Goal: Task Accomplishment & Management: Use online tool/utility

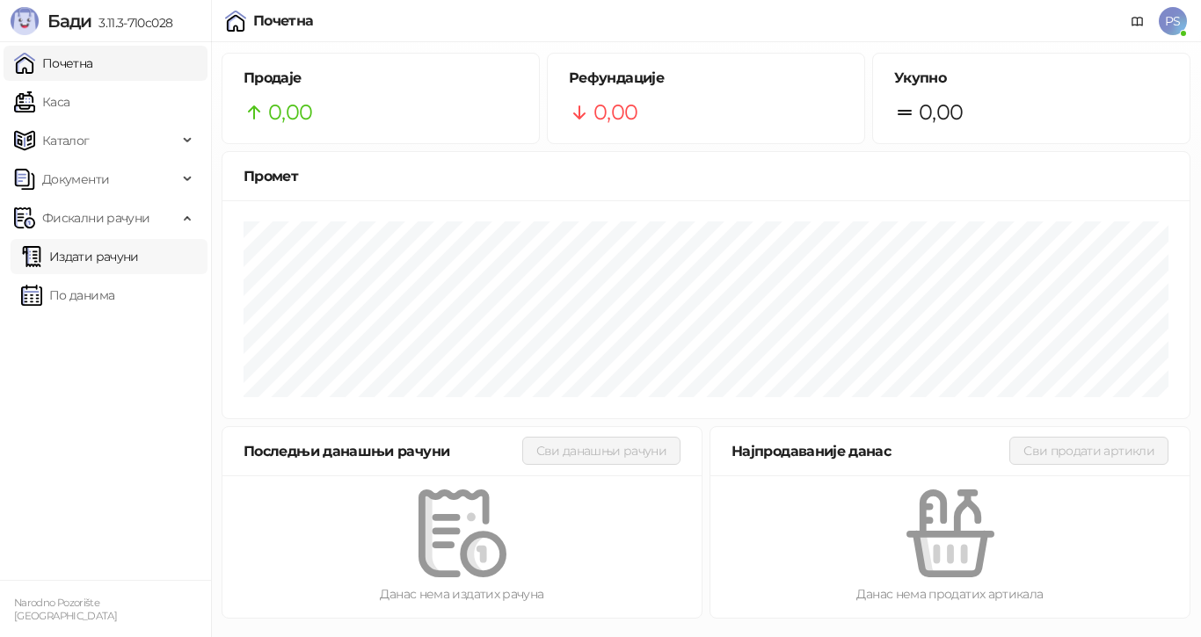
click at [139, 258] on link "Издати рачуни" at bounding box center [80, 256] width 118 height 35
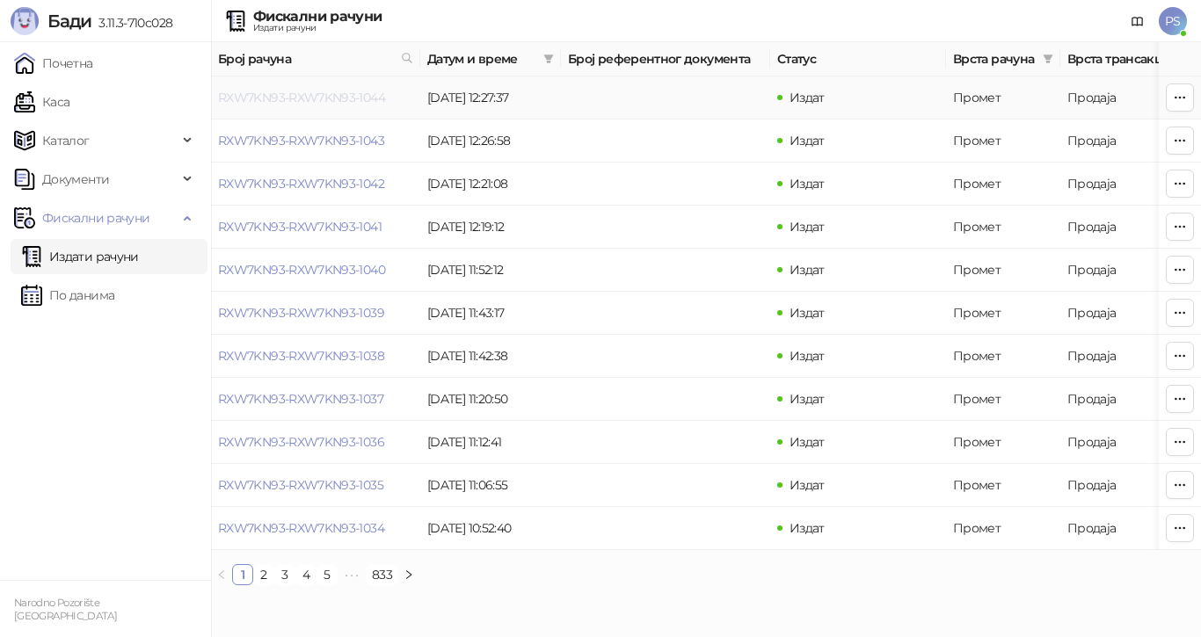
click at [357, 95] on link "RXW7KN93-RXW7KN93-1044" at bounding box center [301, 98] width 167 height 16
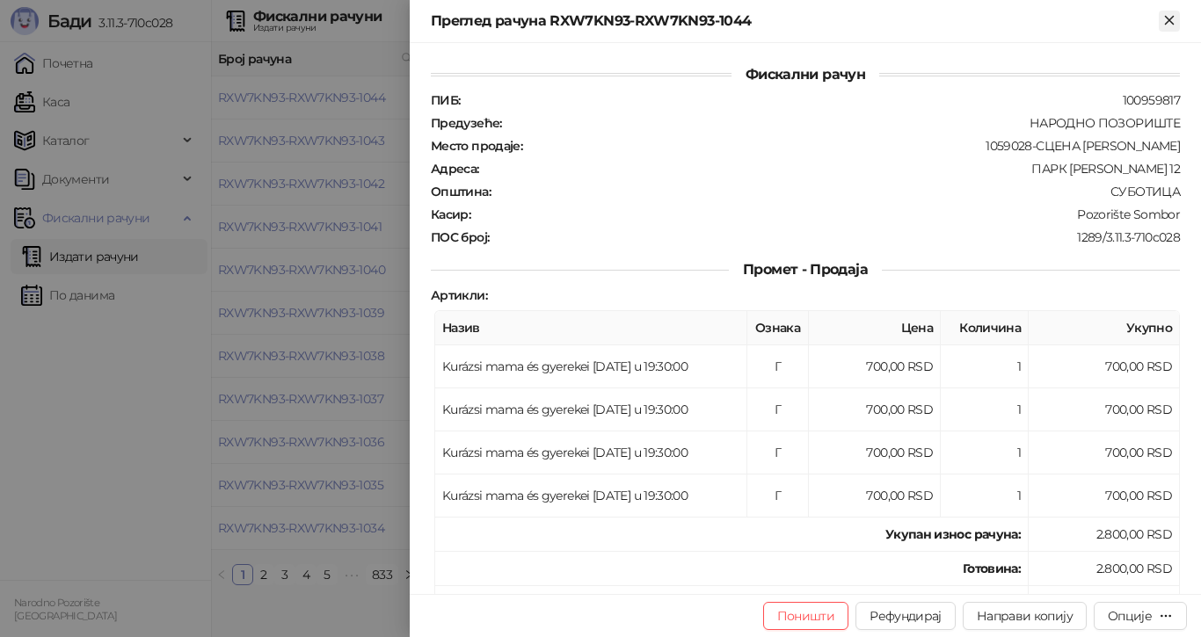
click at [1167, 25] on icon "Close" at bounding box center [1169, 20] width 16 height 16
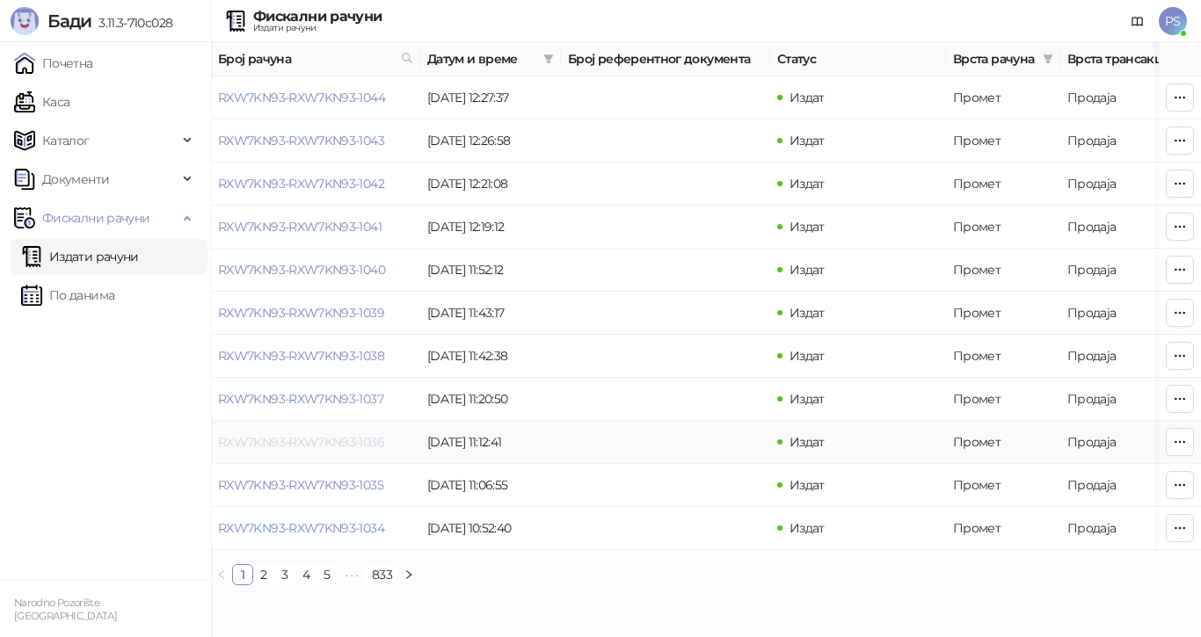
click at [333, 443] on link "RXW7KN93-RXW7KN93-1036" at bounding box center [301, 442] width 166 height 16
click at [372, 444] on link "RXW7KN93-RXW7KN93-1036" at bounding box center [301, 442] width 166 height 16
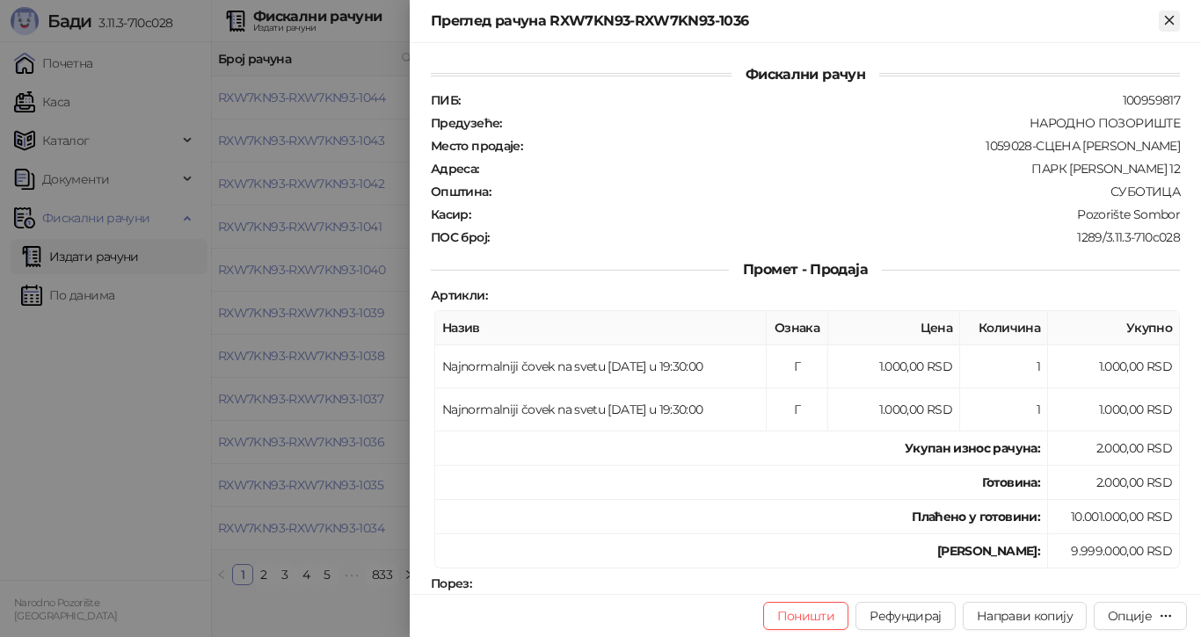
click at [1167, 19] on icon "Close" at bounding box center [1169, 20] width 16 height 16
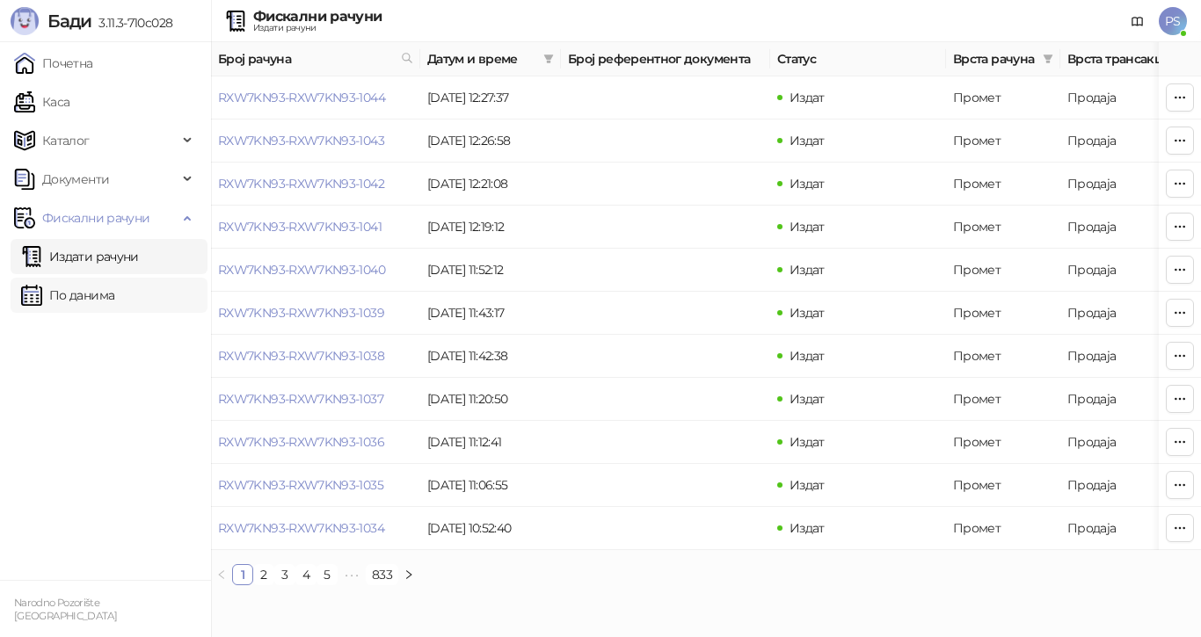
click at [114, 298] on link "По данима" at bounding box center [67, 295] width 93 height 35
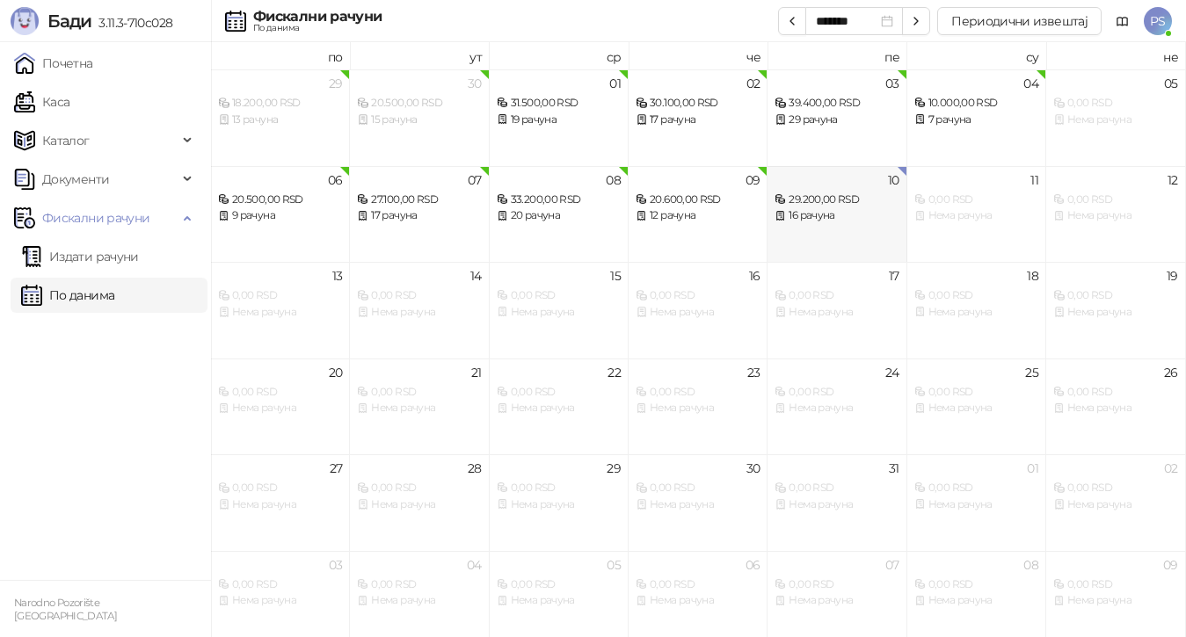
click at [826, 208] on div "16 рачуна" at bounding box center [837, 215] width 124 height 17
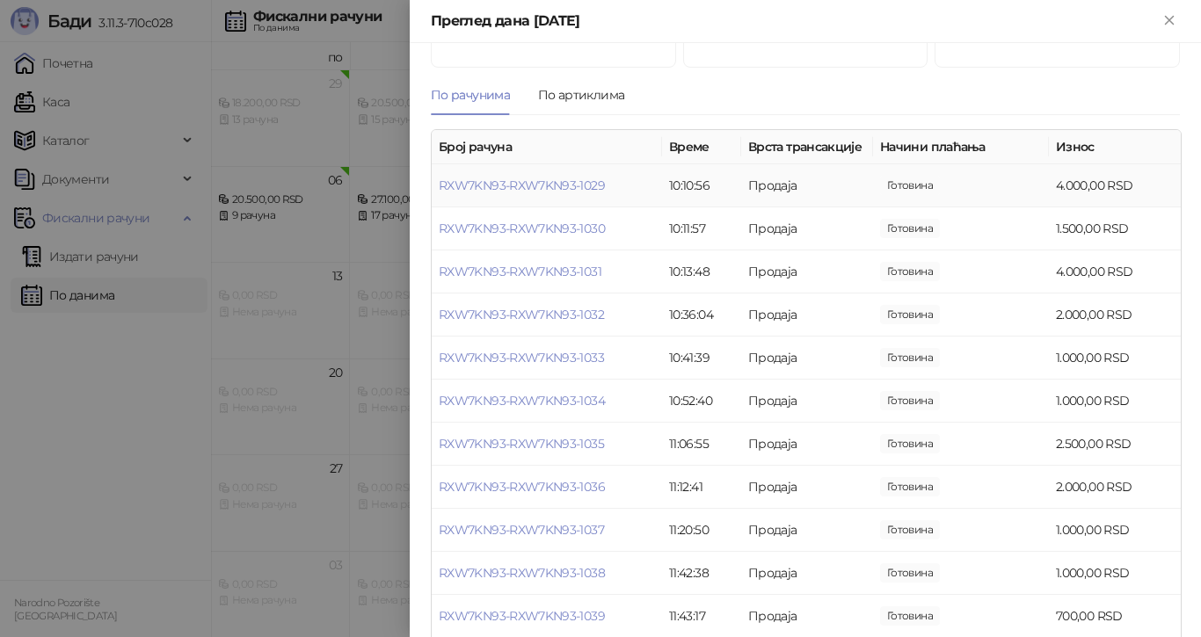
scroll to position [176, 0]
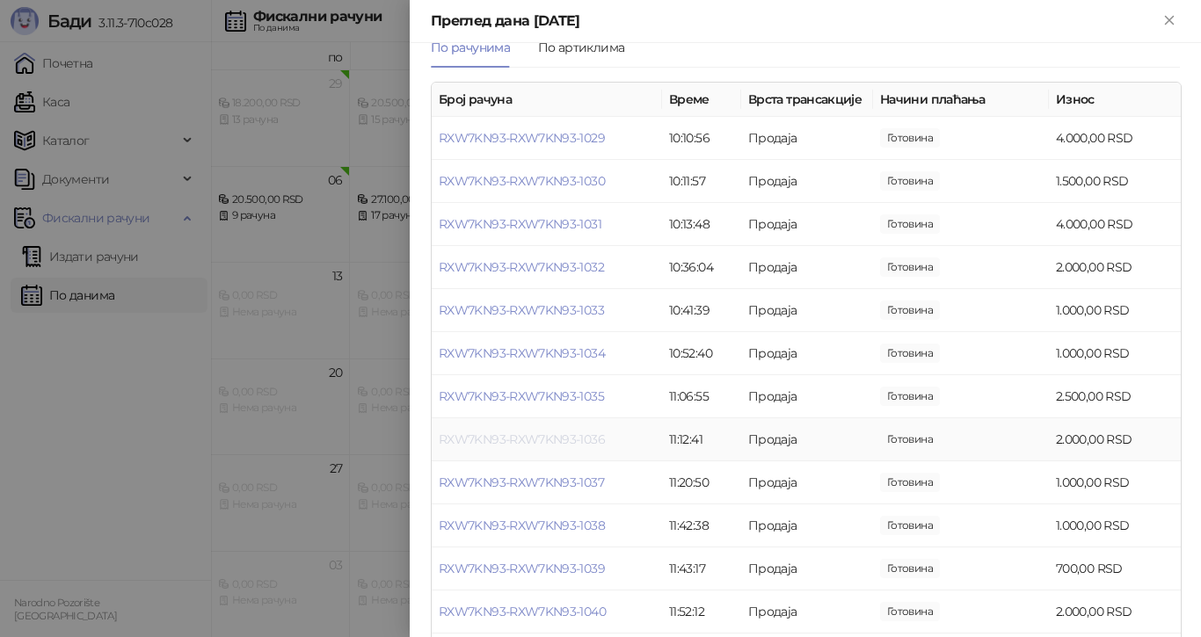
click at [551, 447] on link "RXW7KN93-RXW7KN93-1036" at bounding box center [522, 440] width 166 height 16
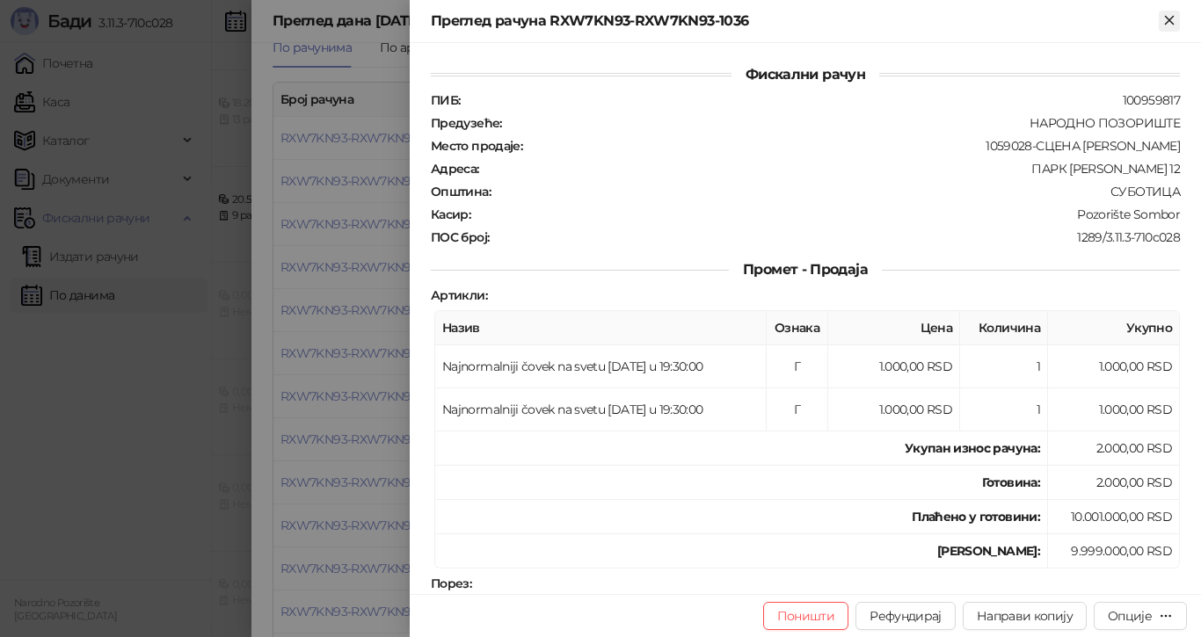
click at [1173, 22] on icon "Close" at bounding box center [1169, 20] width 16 height 16
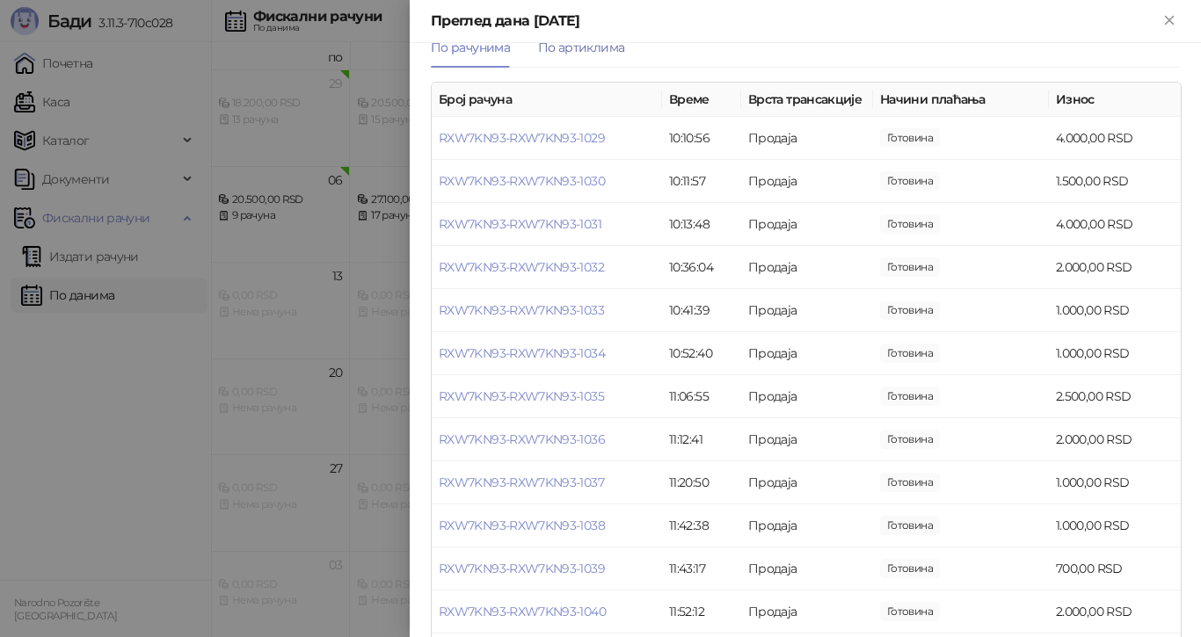
click at [596, 47] on div "По артиклима" at bounding box center [581, 47] width 86 height 19
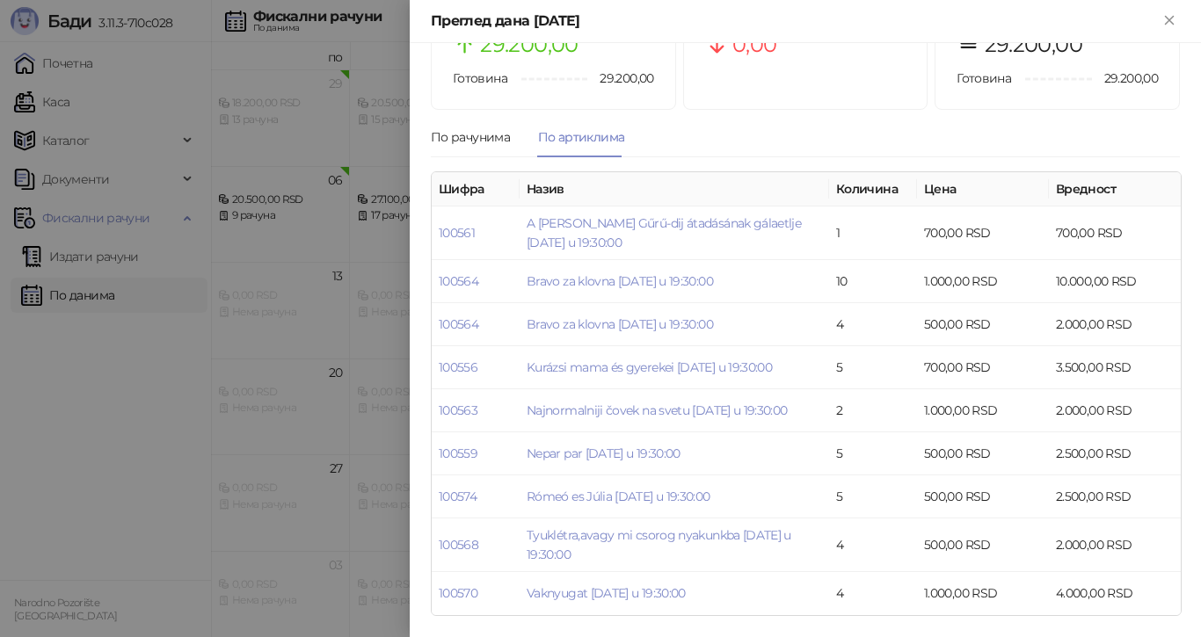
scroll to position [86, 0]
click at [497, 137] on div "По рачунима" at bounding box center [470, 136] width 79 height 19
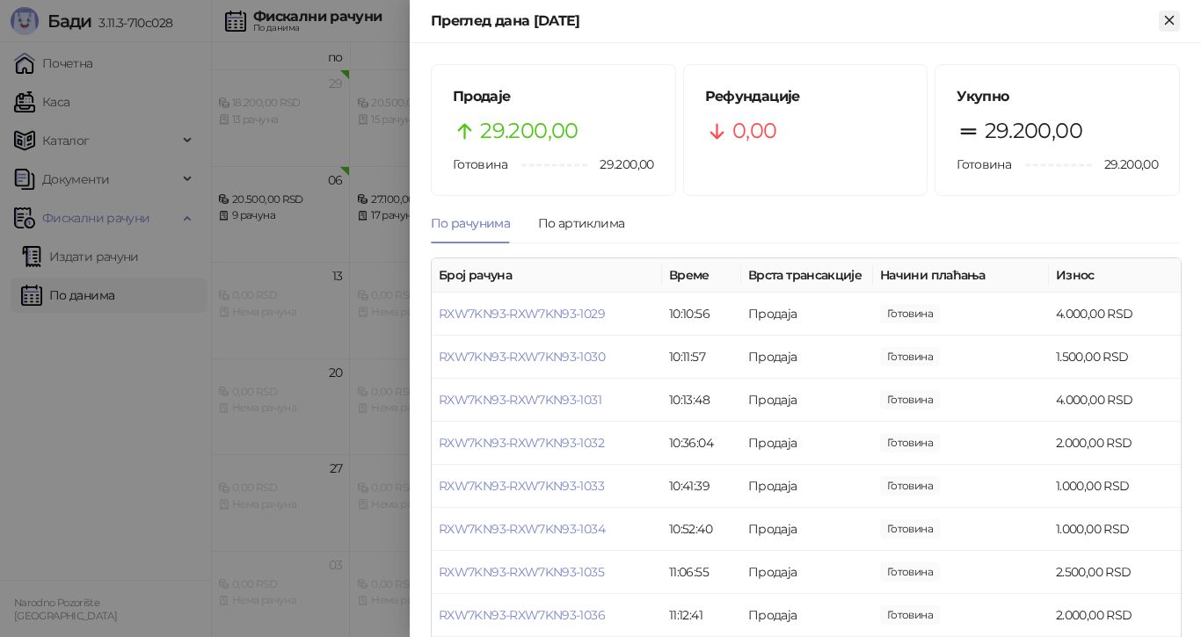
click at [1169, 19] on icon "Close" at bounding box center [1169, 20] width 8 height 8
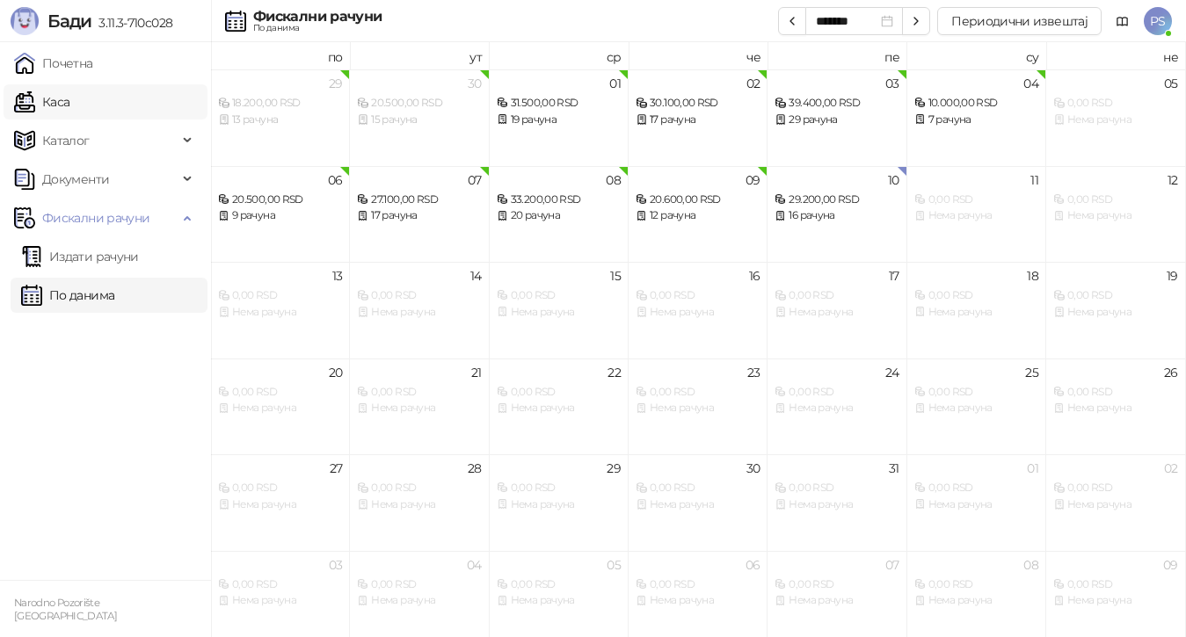
click at [68, 96] on link "Каса" at bounding box center [41, 101] width 55 height 35
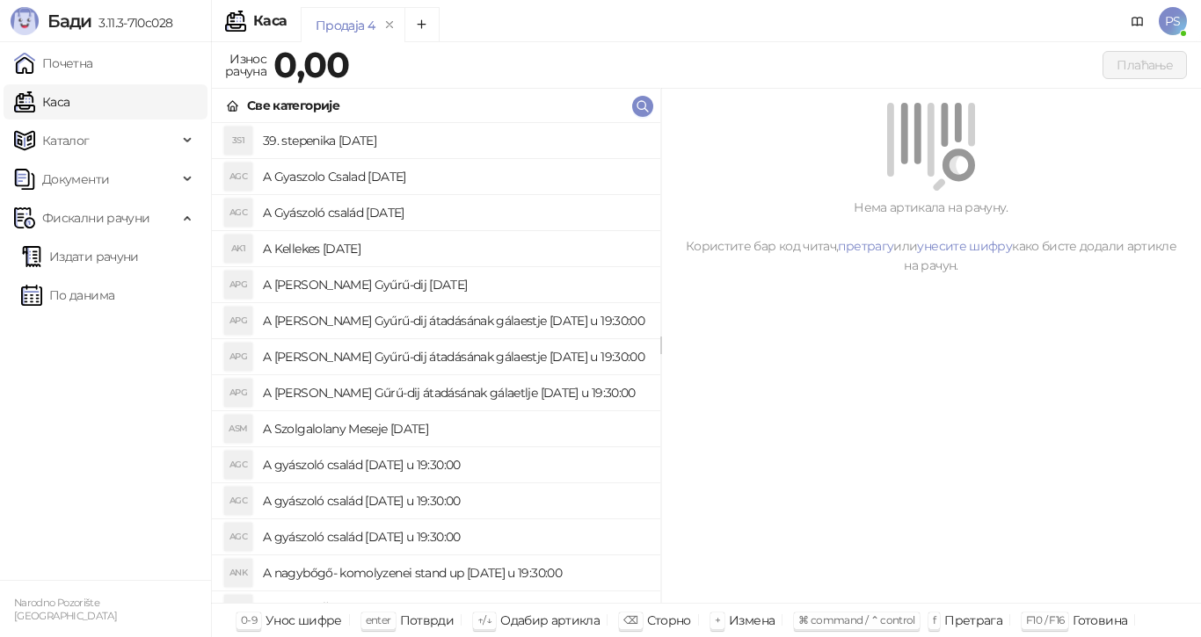
click at [345, 390] on h4 "A [PERSON_NAME] Gűrű-dij átadásának gálaetlje [DATE] u 19:30:00" at bounding box center [454, 393] width 383 height 28
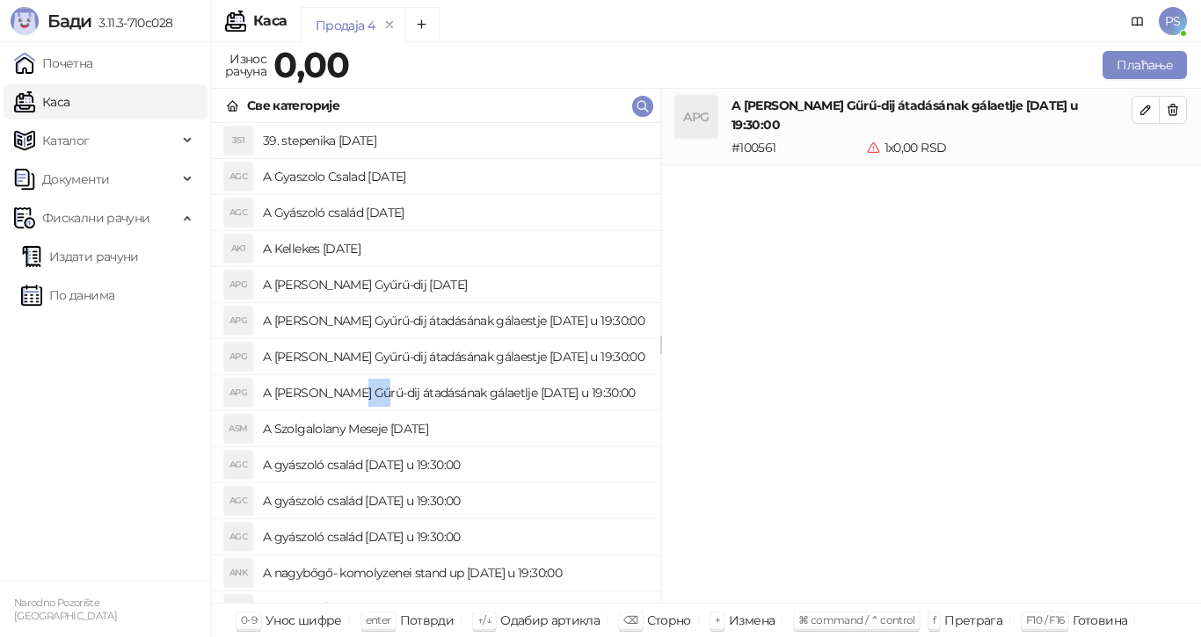
click at [345, 390] on h4 "A [PERSON_NAME] Gűrű-dij átadásának gálaetlje [DATE] u 19:30:00" at bounding box center [454, 393] width 383 height 28
click at [525, 392] on h4 "A [PERSON_NAME] Gűrű-dij átadásának gálaetlje [DATE] u 19:30:00" at bounding box center [454, 393] width 383 height 28
click at [1173, 114] on icon "button" at bounding box center [1173, 110] width 14 height 14
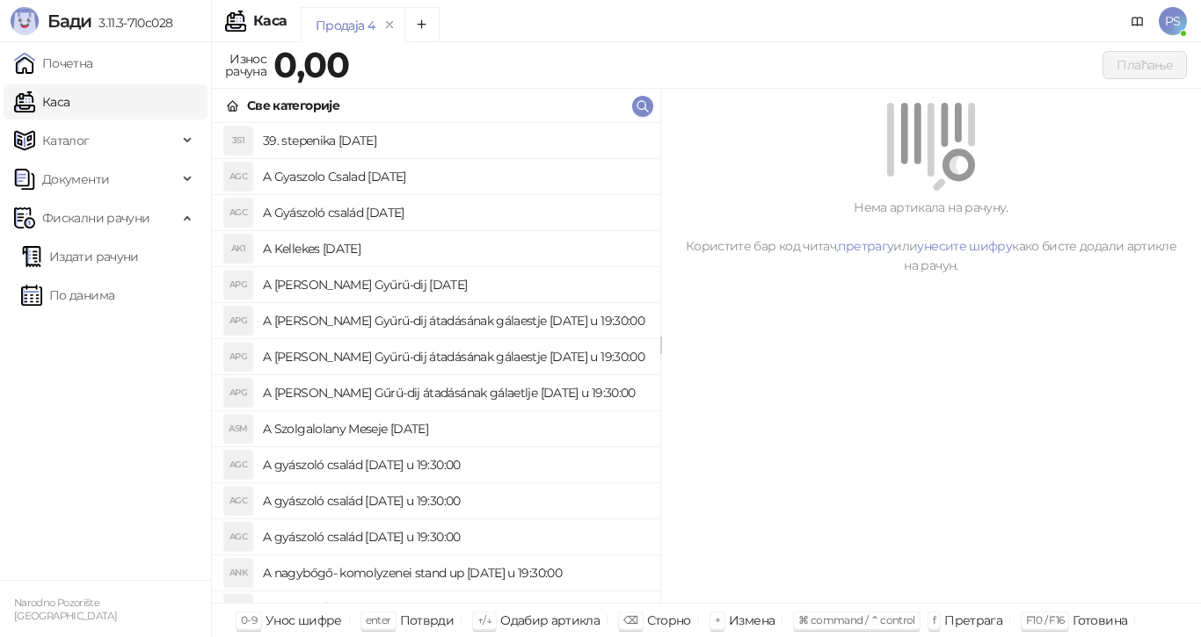
click at [482, 394] on h4 "A [PERSON_NAME] Gűrű-dij átadásának gálaetlje [DATE] u 19:30:00" at bounding box center [454, 393] width 383 height 28
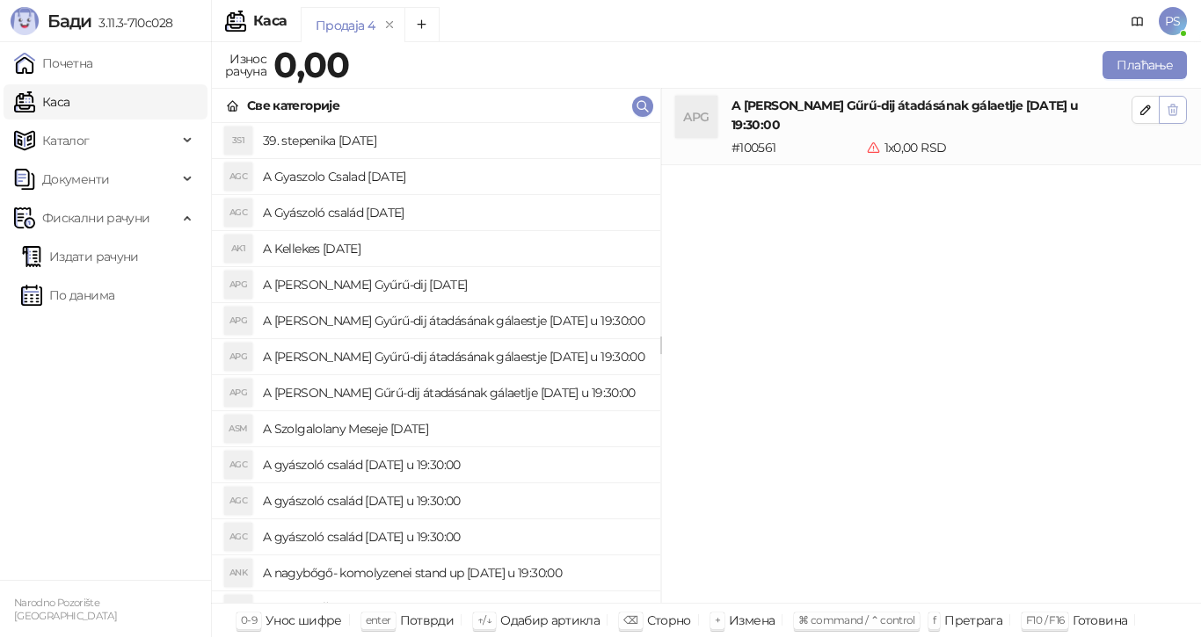
click at [1170, 107] on icon "button" at bounding box center [1173, 110] width 10 height 11
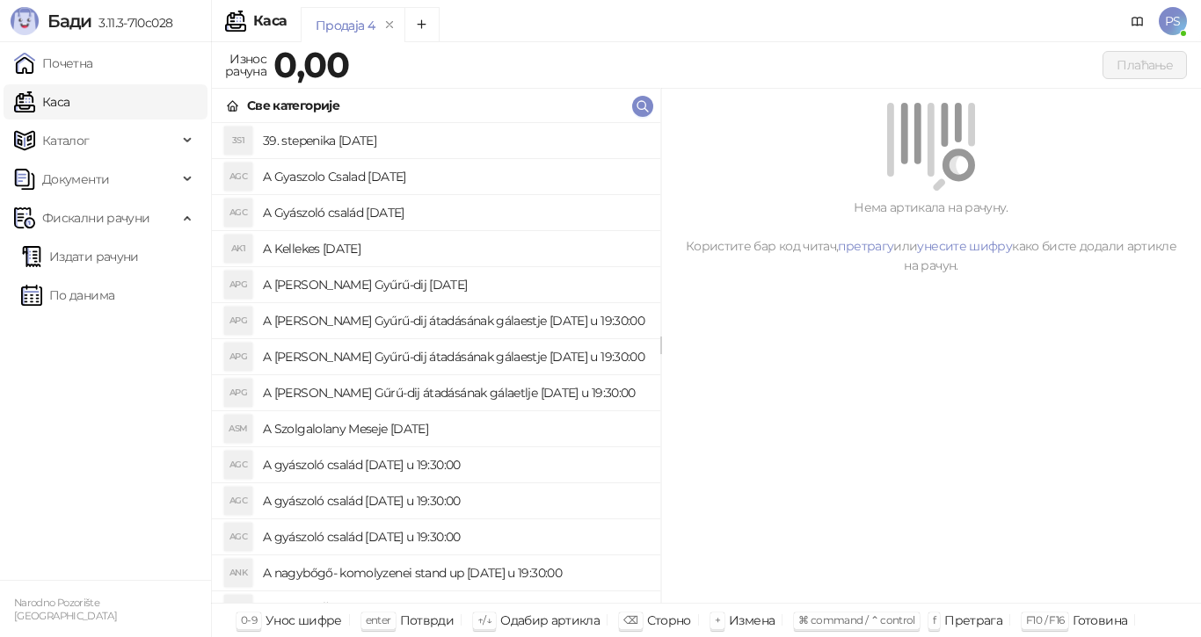
click at [238, 174] on div "AGC" at bounding box center [238, 177] width 28 height 28
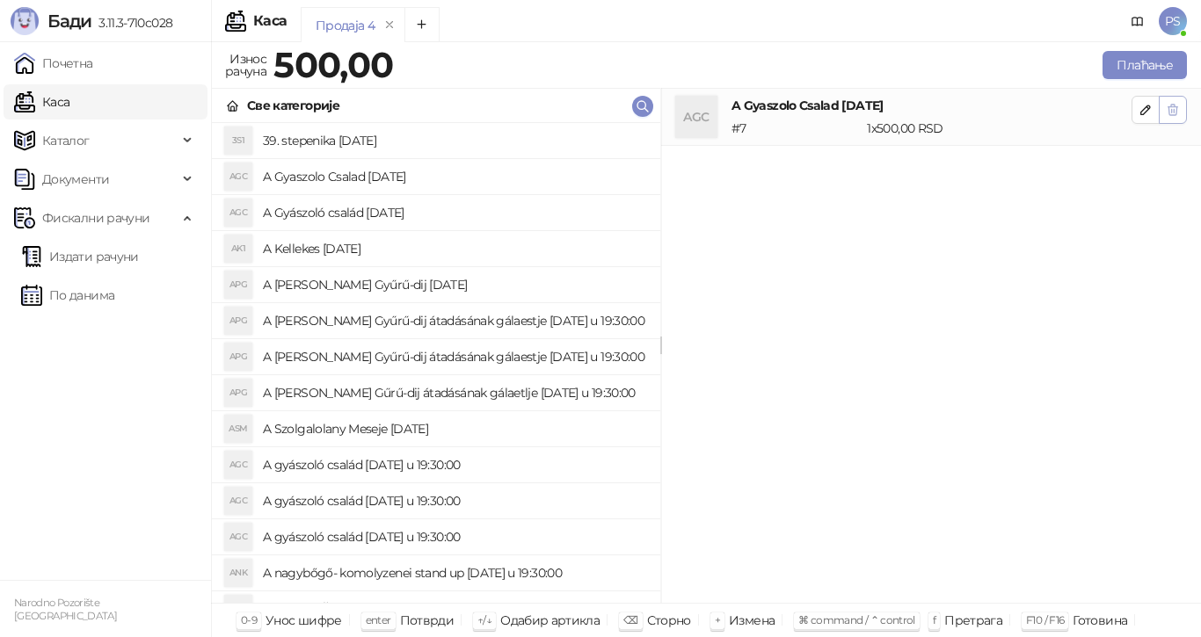
click at [1182, 113] on button "button" at bounding box center [1173, 110] width 28 height 28
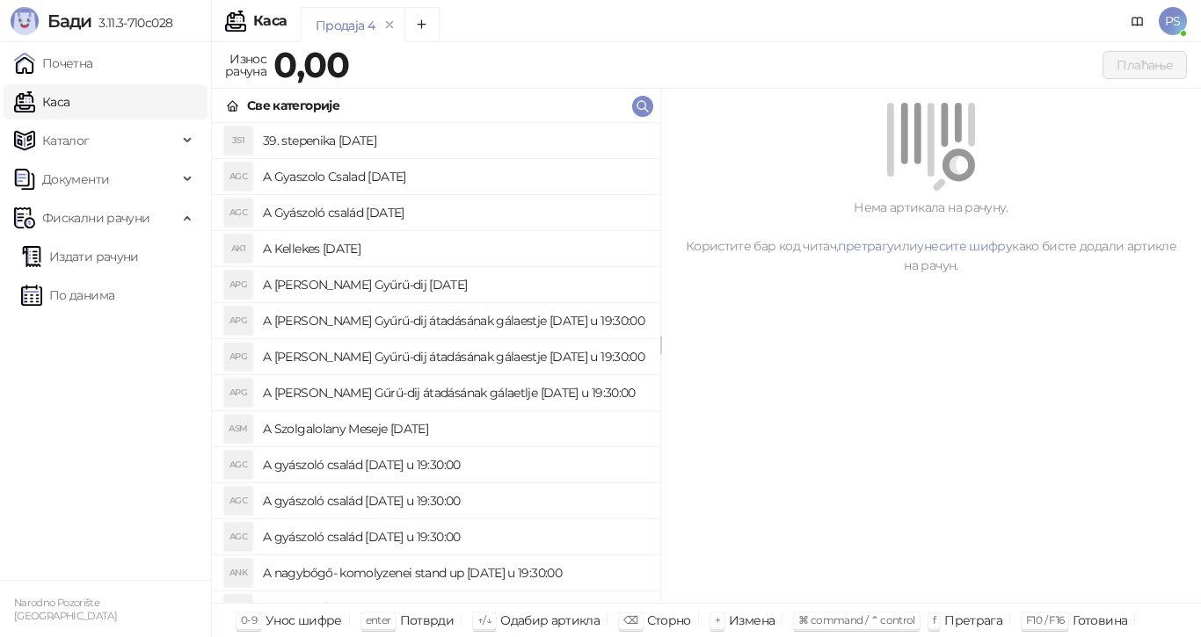
click at [353, 24] on div "Продаја 4" at bounding box center [345, 25] width 59 height 19
click at [370, 25] on div "Продаја 4" at bounding box center [345, 25] width 59 height 19
click at [388, 25] on icon "remove" at bounding box center [389, 24] width 12 height 12
click at [81, 69] on link "Почетна" at bounding box center [53, 63] width 79 height 35
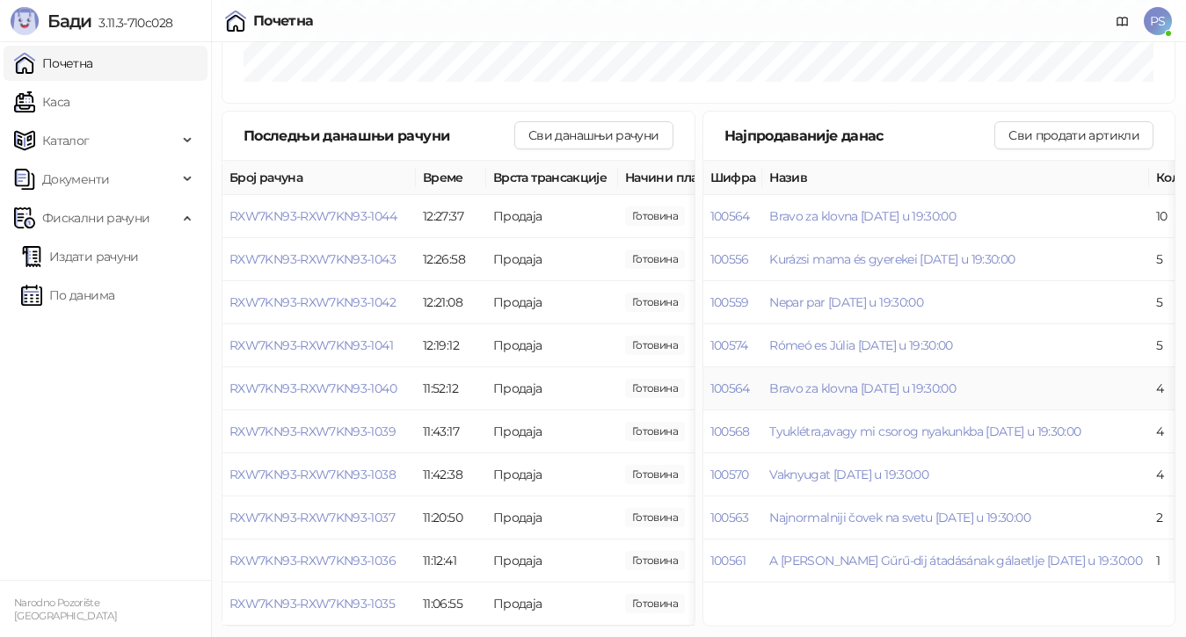
click at [1149, 375] on td "4" at bounding box center [1187, 388] width 76 height 43
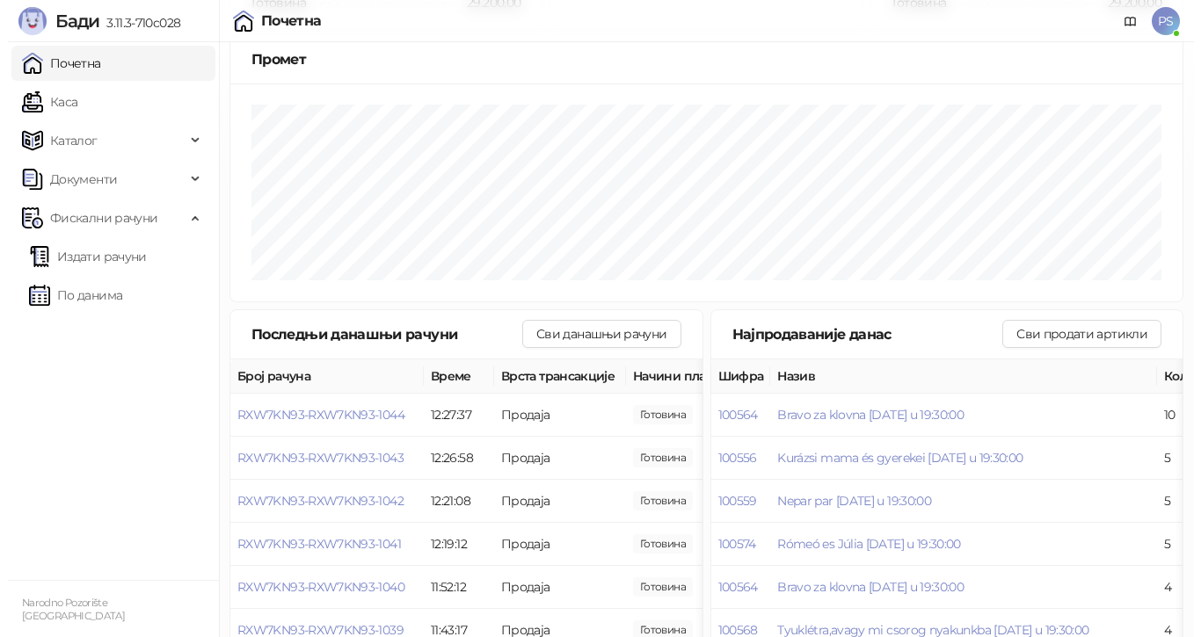
scroll to position [357, 0]
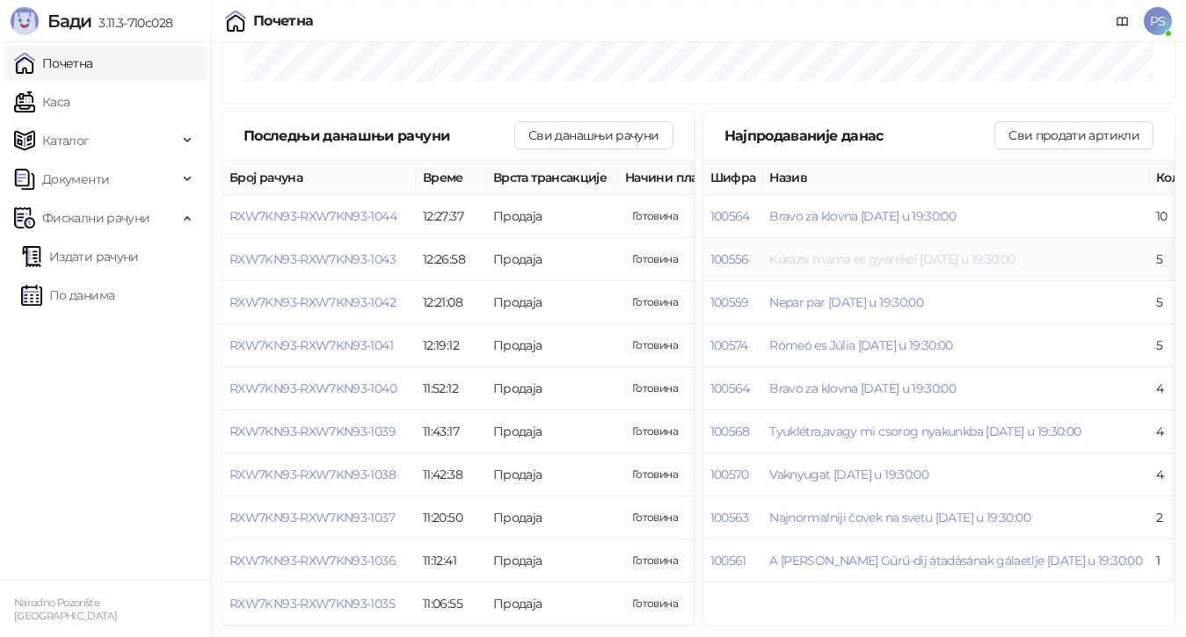
click at [958, 251] on span "Kurázsi mama és gyerekei [DATE] u 19:30:00" at bounding box center [891, 259] width 245 height 16
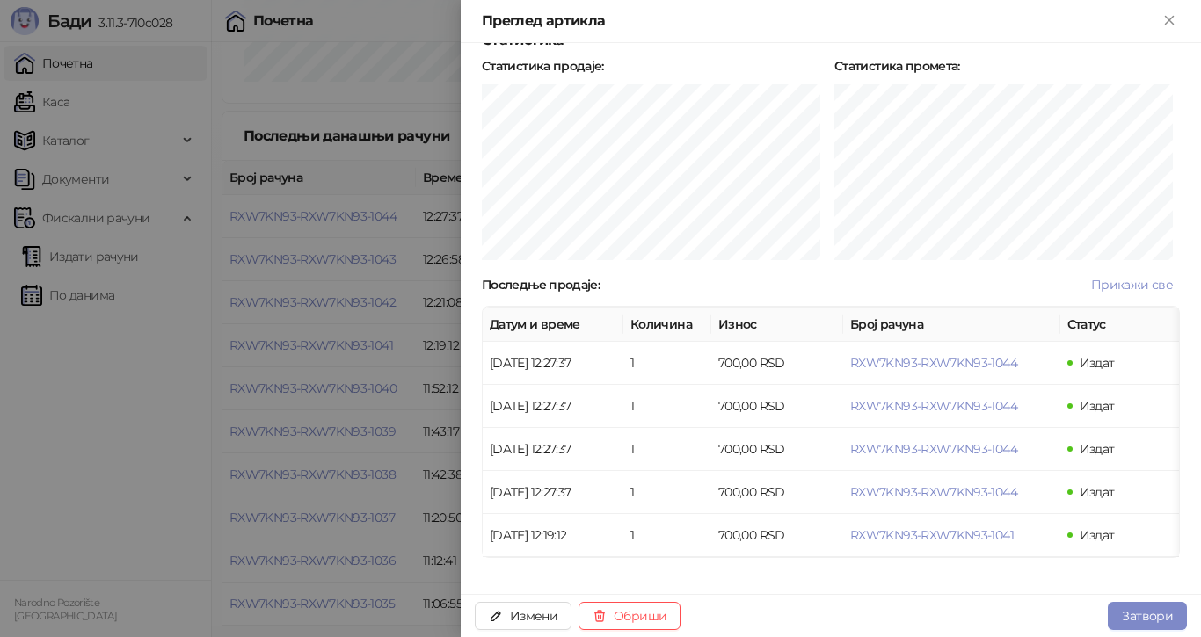
scroll to position [440, 0]
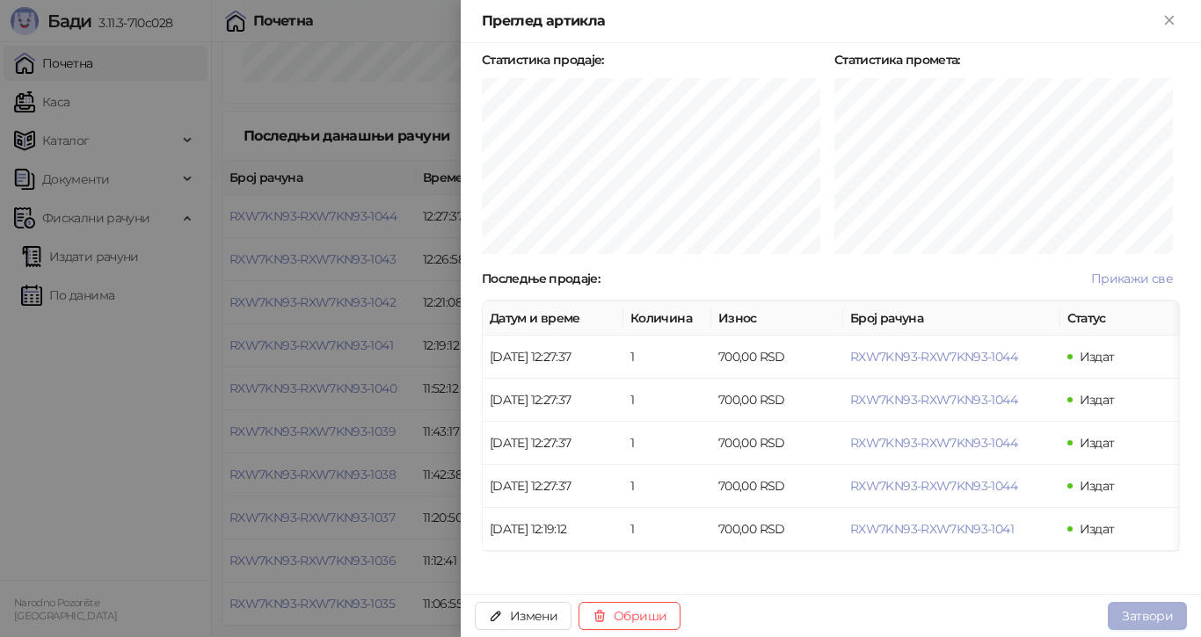
click at [1138, 612] on button "Затвори" at bounding box center [1147, 616] width 79 height 28
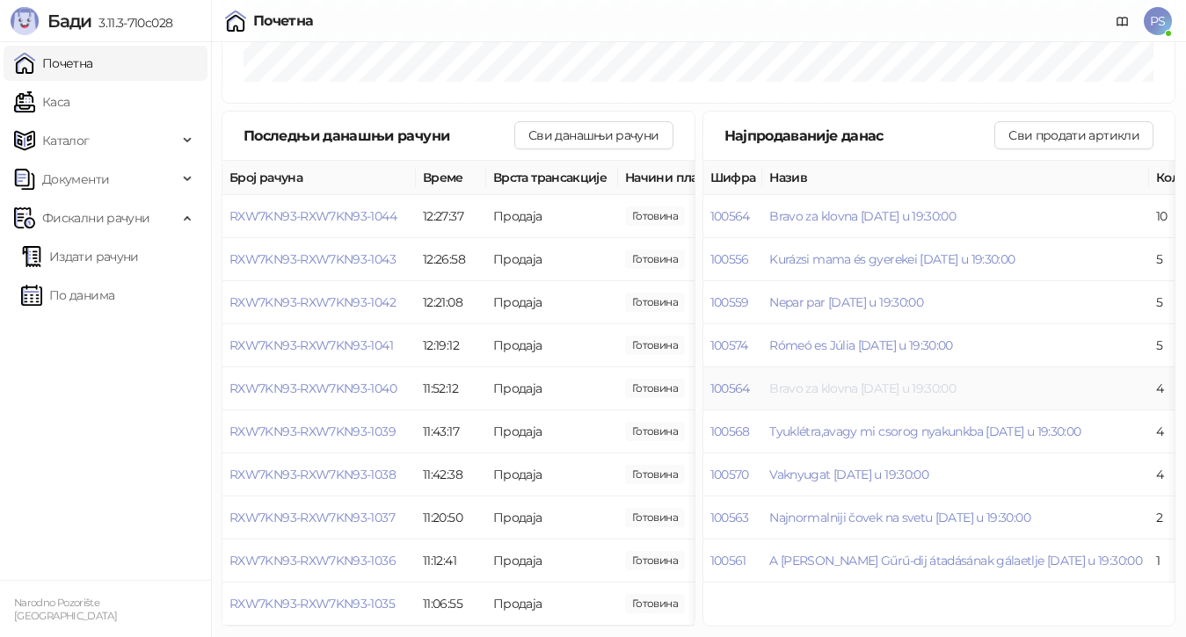
click at [887, 381] on span "Bravo za klovna [DATE] u 19:30:00" at bounding box center [862, 389] width 186 height 16
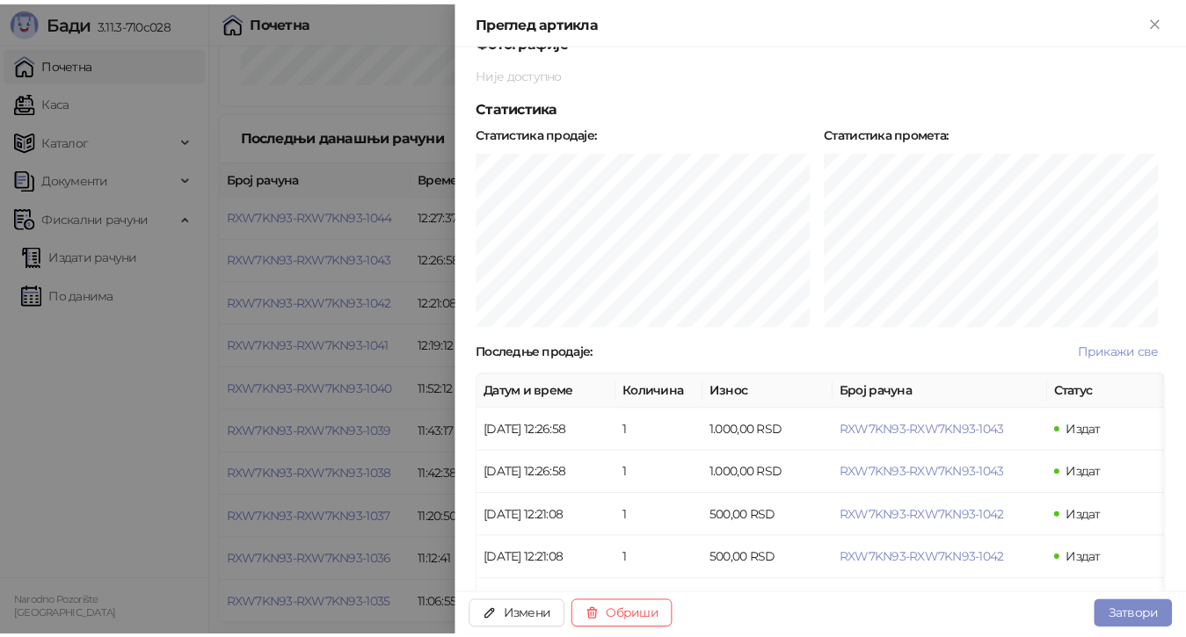
scroll to position [440, 0]
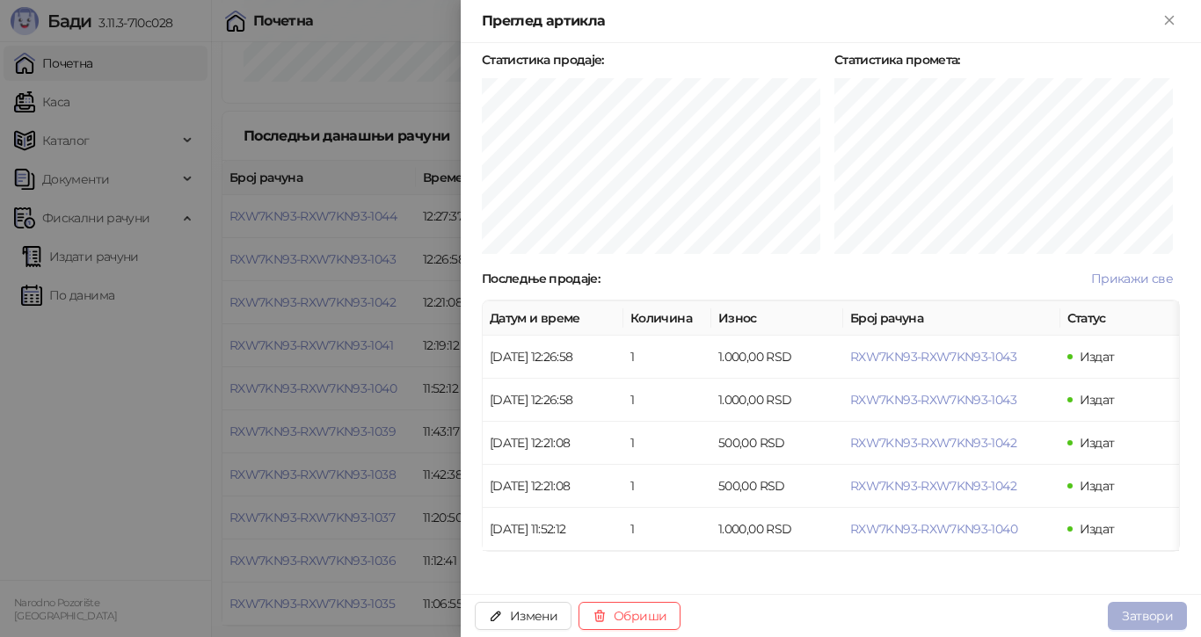
click at [1162, 619] on button "Затвори" at bounding box center [1147, 616] width 79 height 28
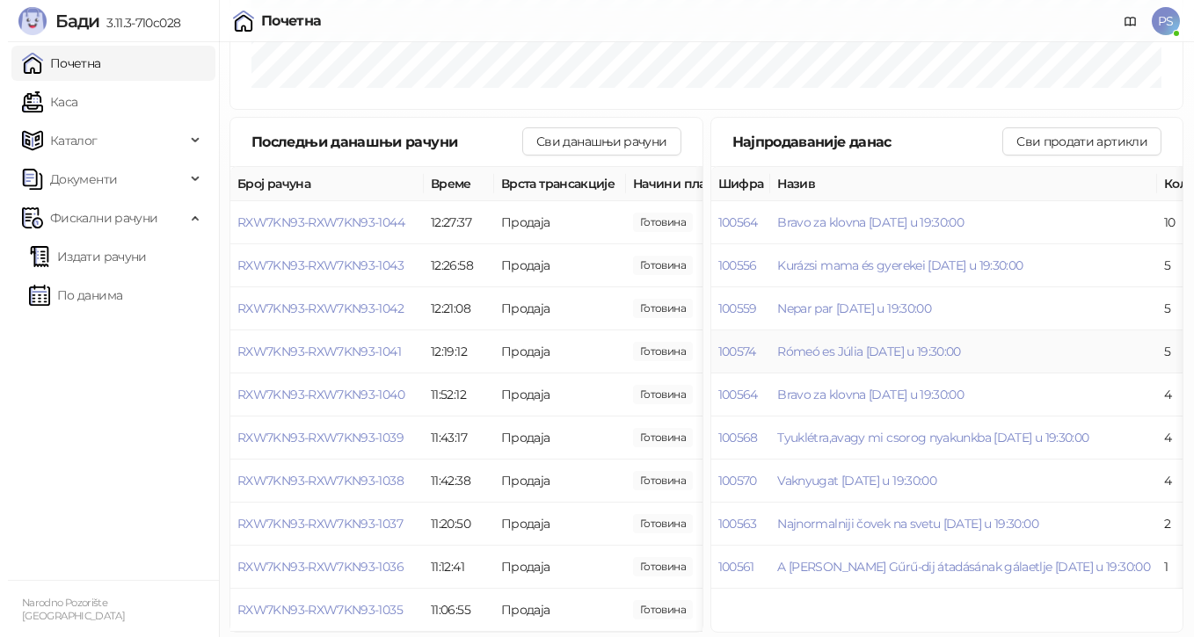
scroll to position [357, 0]
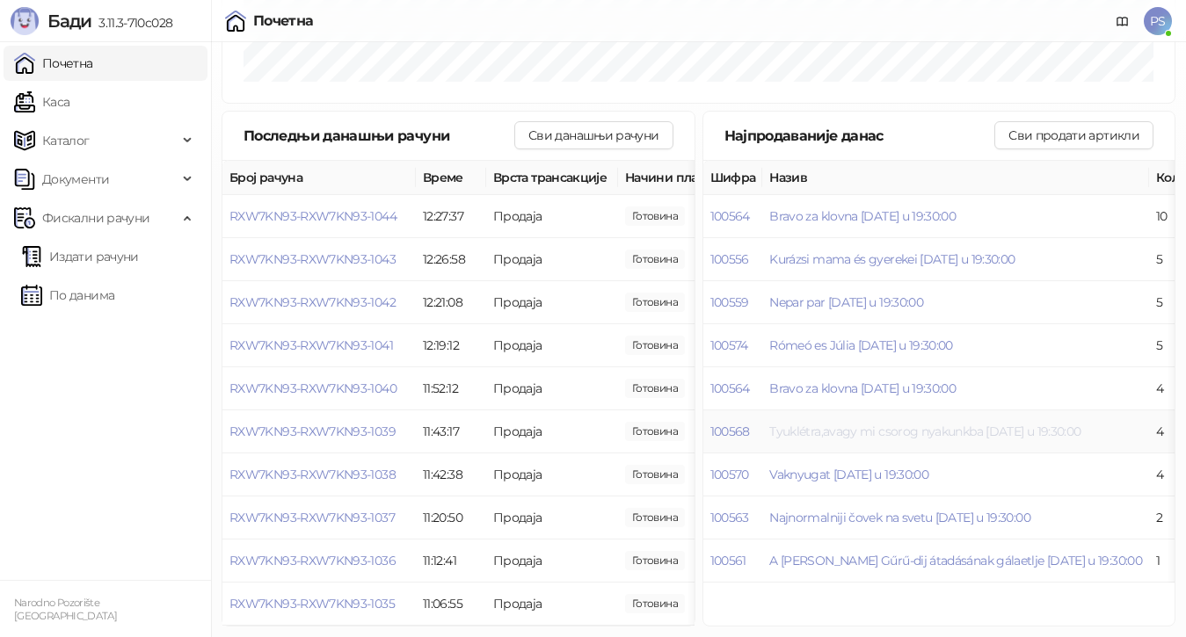
click at [927, 424] on span "Tyuklétra,avagy mi csorog nyakunkba [DATE] u 19:30:00" at bounding box center [924, 432] width 311 height 16
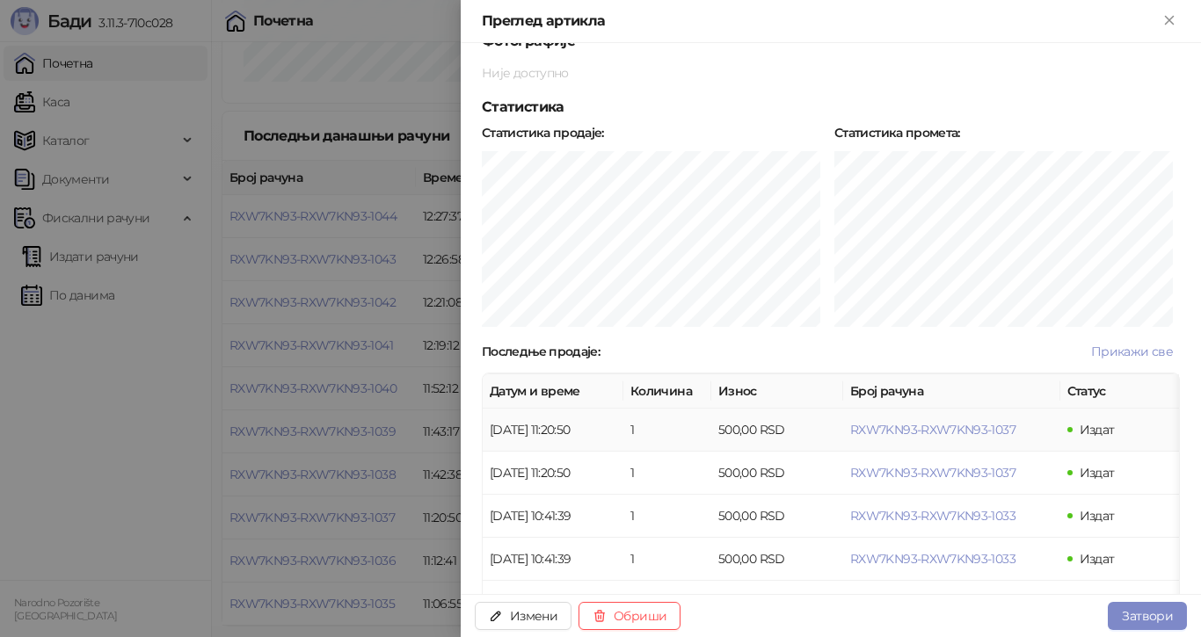
scroll to position [440, 0]
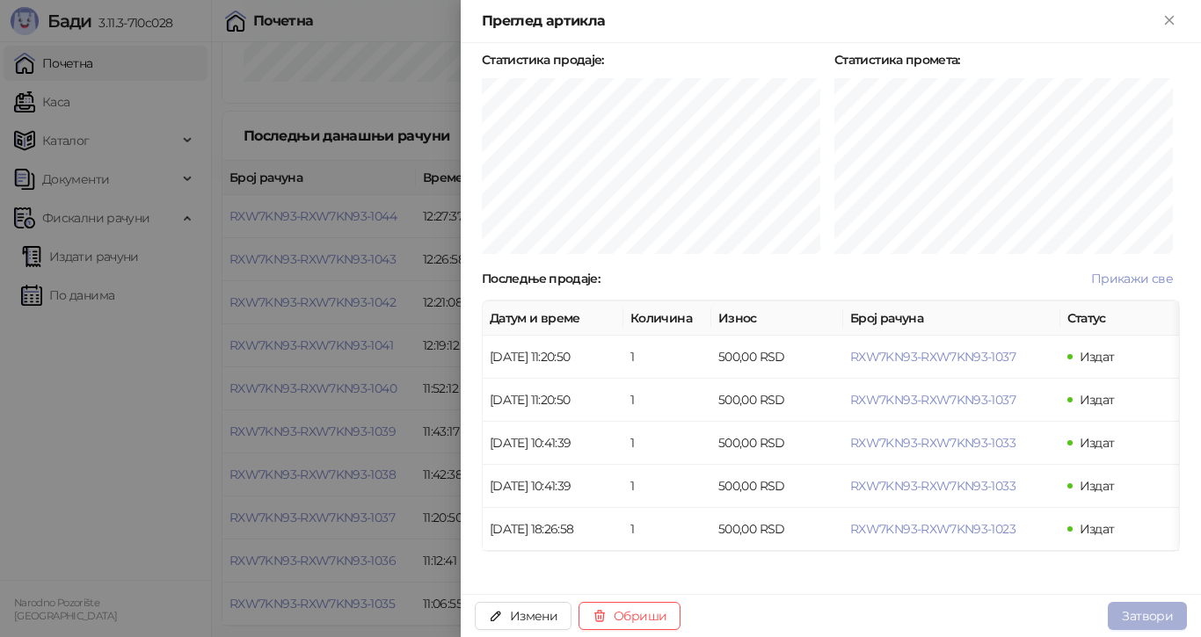
click at [1146, 615] on button "Затвори" at bounding box center [1147, 616] width 79 height 28
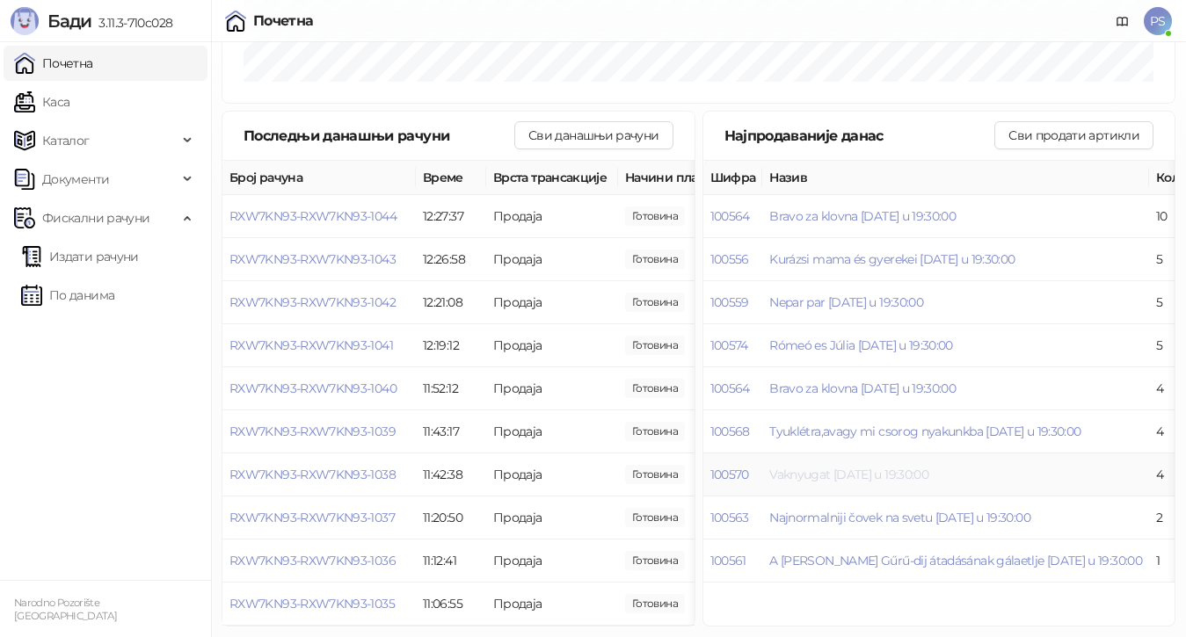
click at [928, 467] on span "Vaknyugat [DATE] u 19:30:00" at bounding box center [848, 475] width 159 height 16
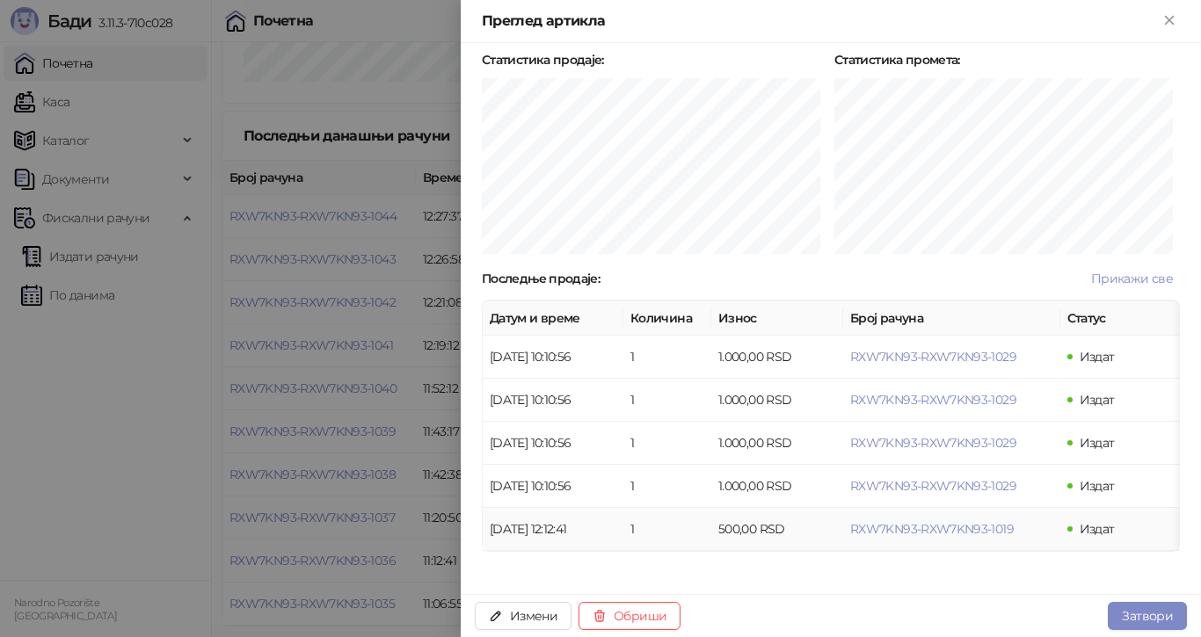
scroll to position [440, 0]
click at [1157, 614] on button "Затвори" at bounding box center [1147, 616] width 79 height 28
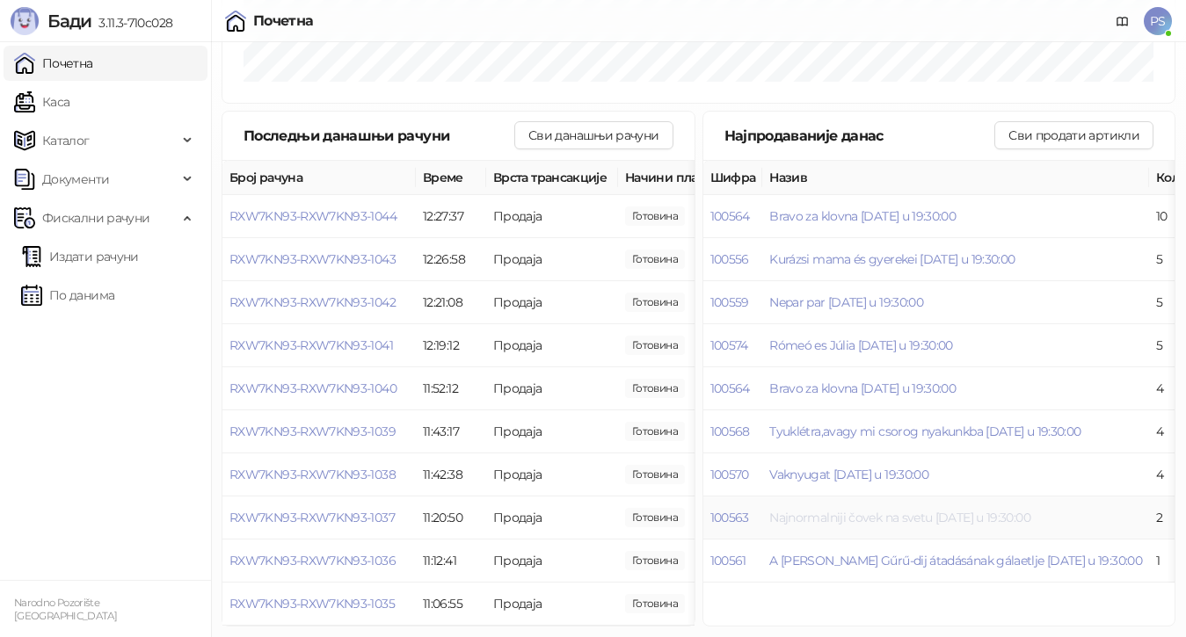
click at [972, 510] on span "Najnormalniji čovek na svetu [DATE] u 19:30:00" at bounding box center [899, 518] width 261 height 16
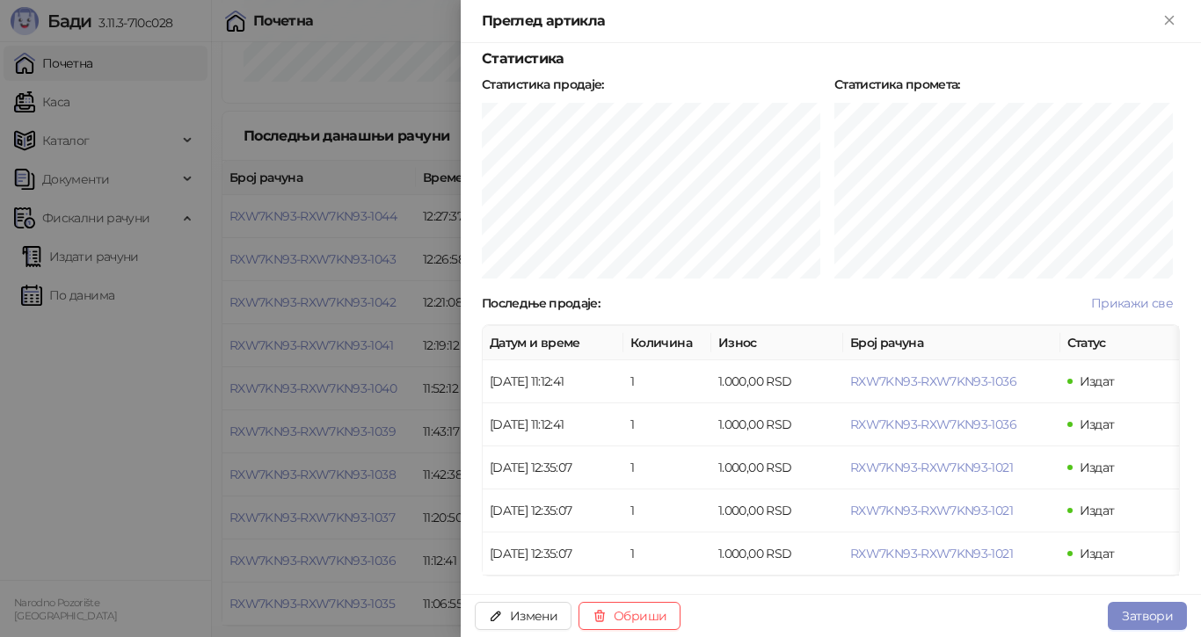
scroll to position [440, 0]
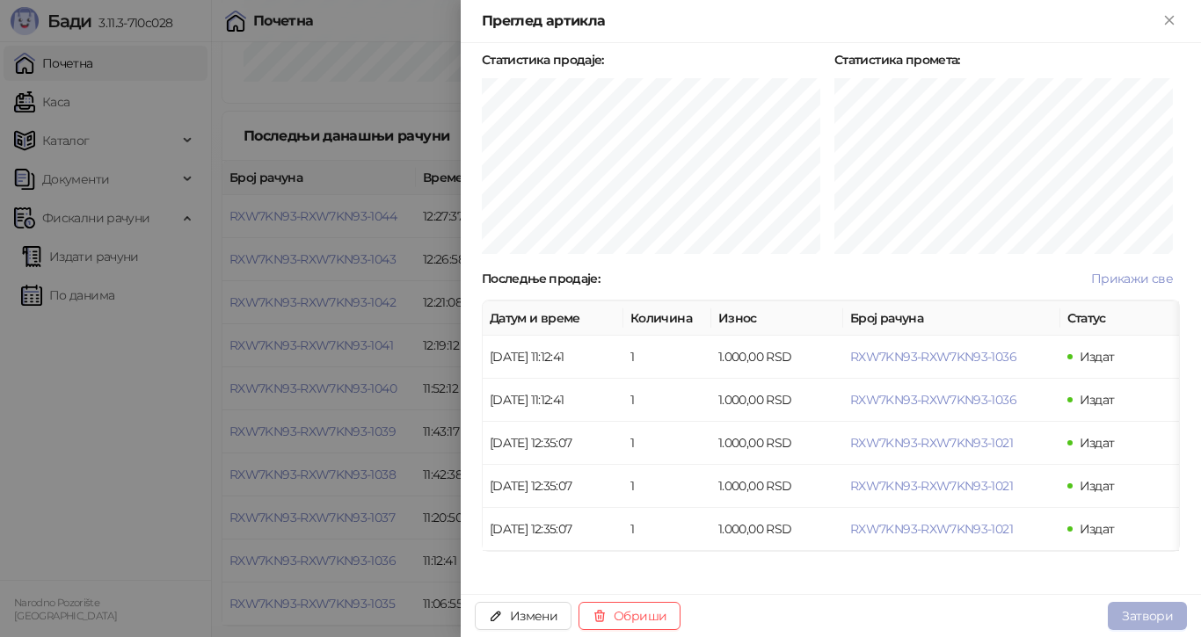
click at [1175, 615] on button "Затвори" at bounding box center [1147, 616] width 79 height 28
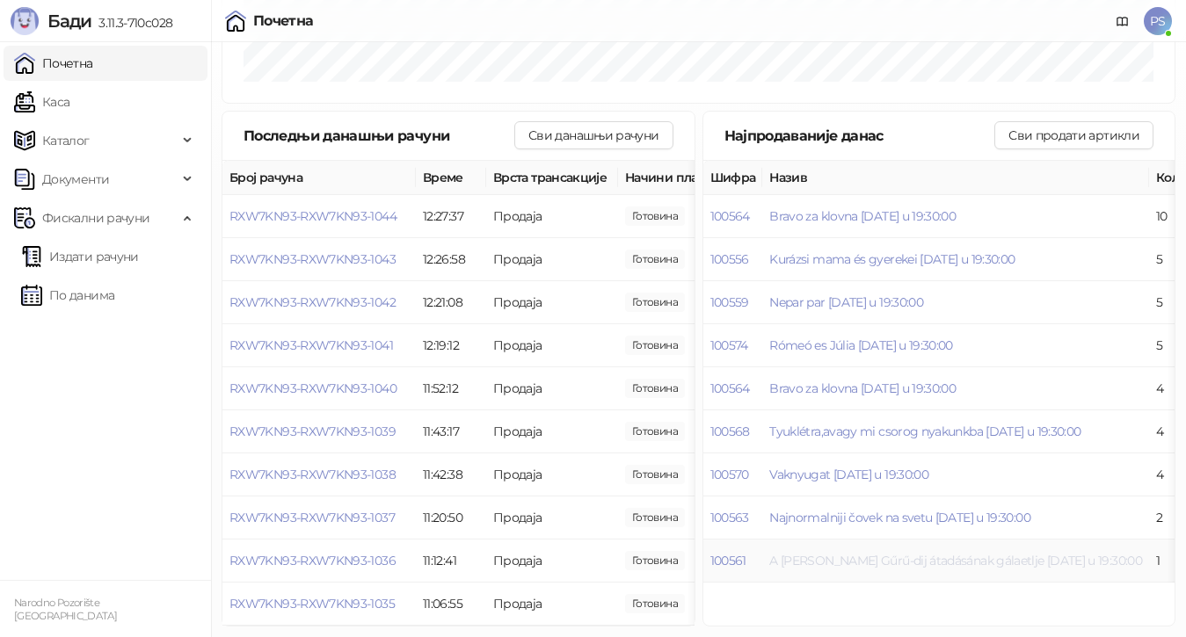
click at [978, 553] on span "A [PERSON_NAME] Gűrű-dij átadásának gálaetlje [DATE] u 19:30:00" at bounding box center [955, 561] width 373 height 16
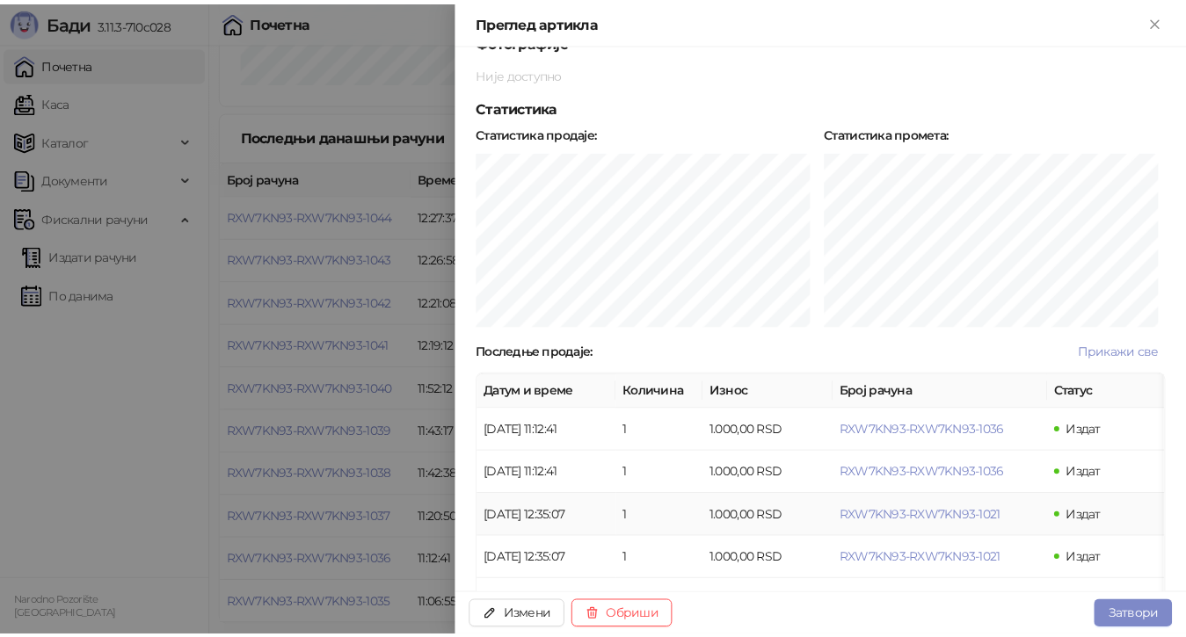
scroll to position [440, 0]
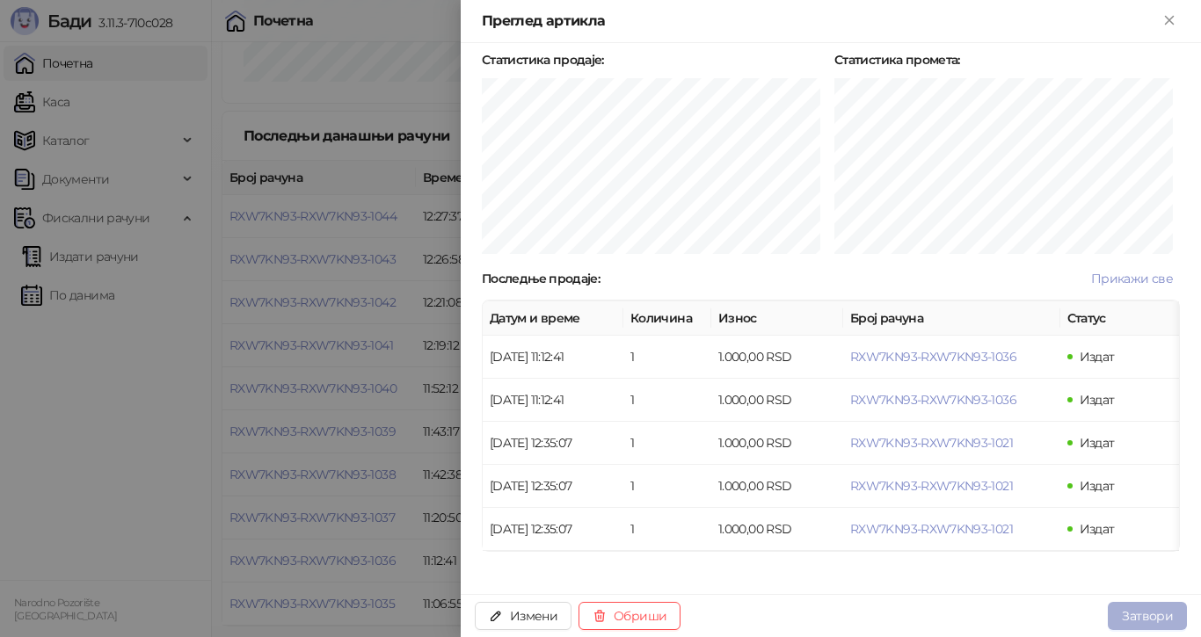
click at [1153, 616] on button "Затвори" at bounding box center [1147, 616] width 79 height 28
